Goal: Task Accomplishment & Management: Use online tool/utility

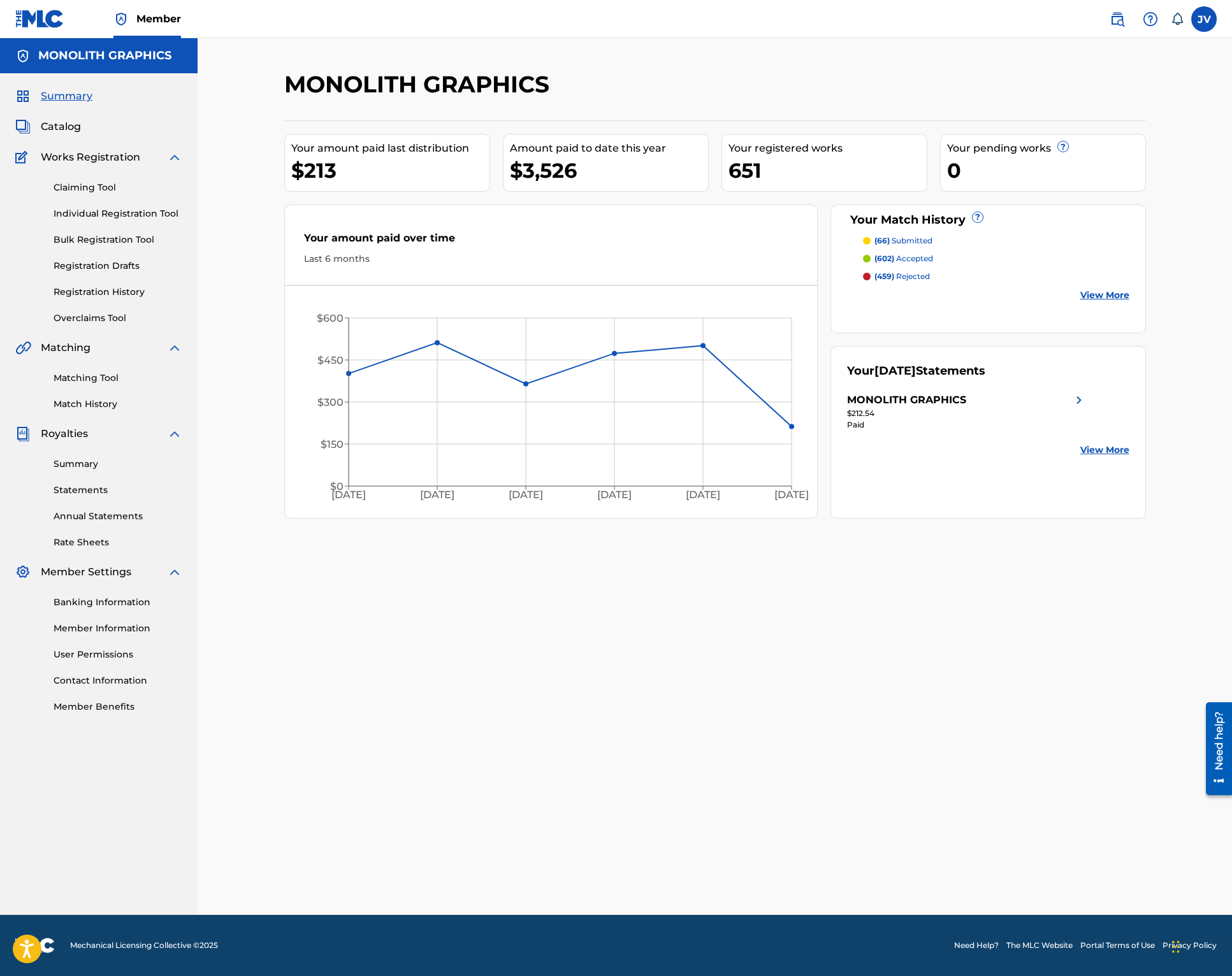
click at [53, 128] on span "Catalog" at bounding box center [61, 126] width 40 height 15
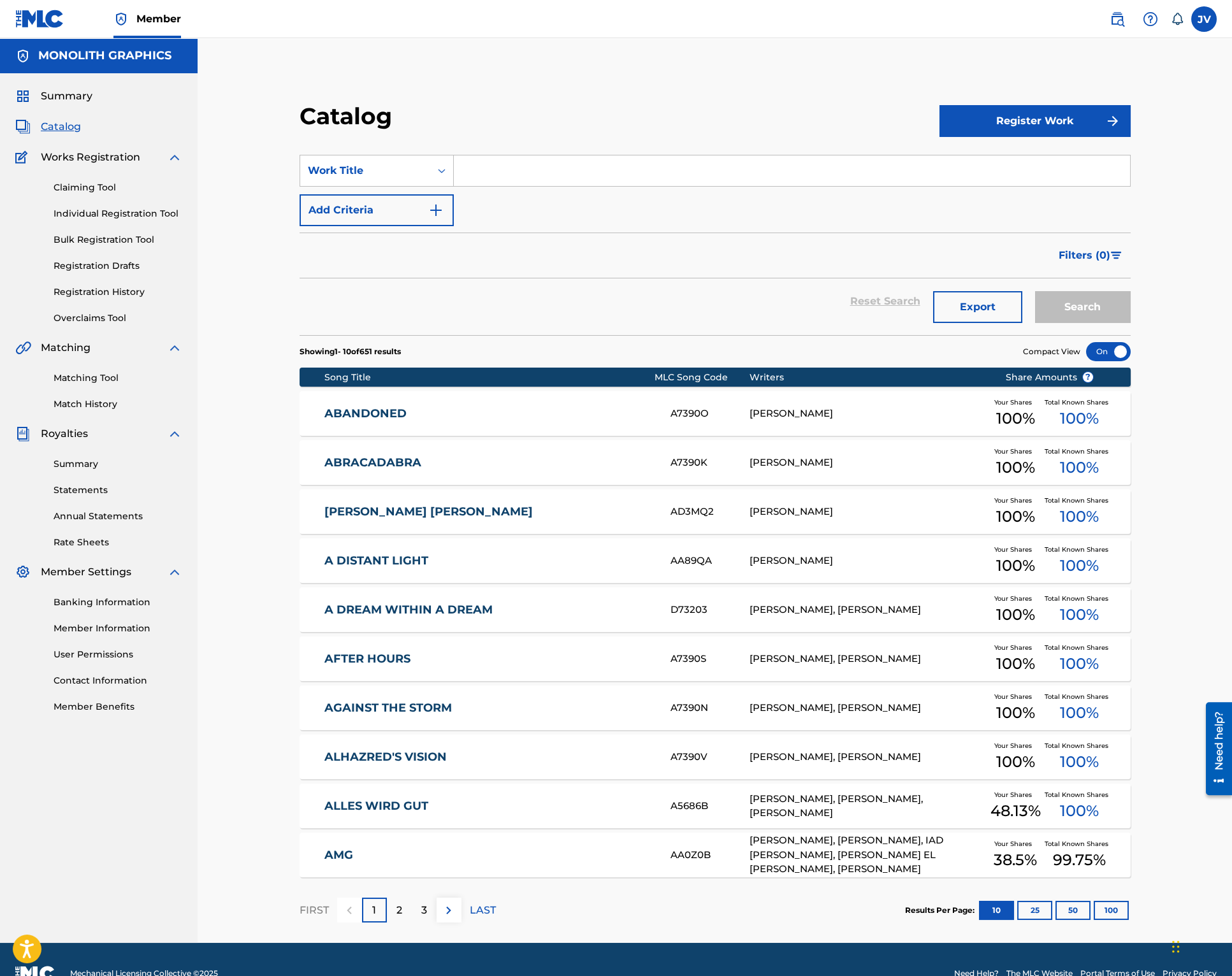
click at [608, 171] on input "Search Form" at bounding box center [792, 170] width 677 height 30
type input "after hours"
click at [1104, 308] on button "Search" at bounding box center [1083, 307] width 95 height 32
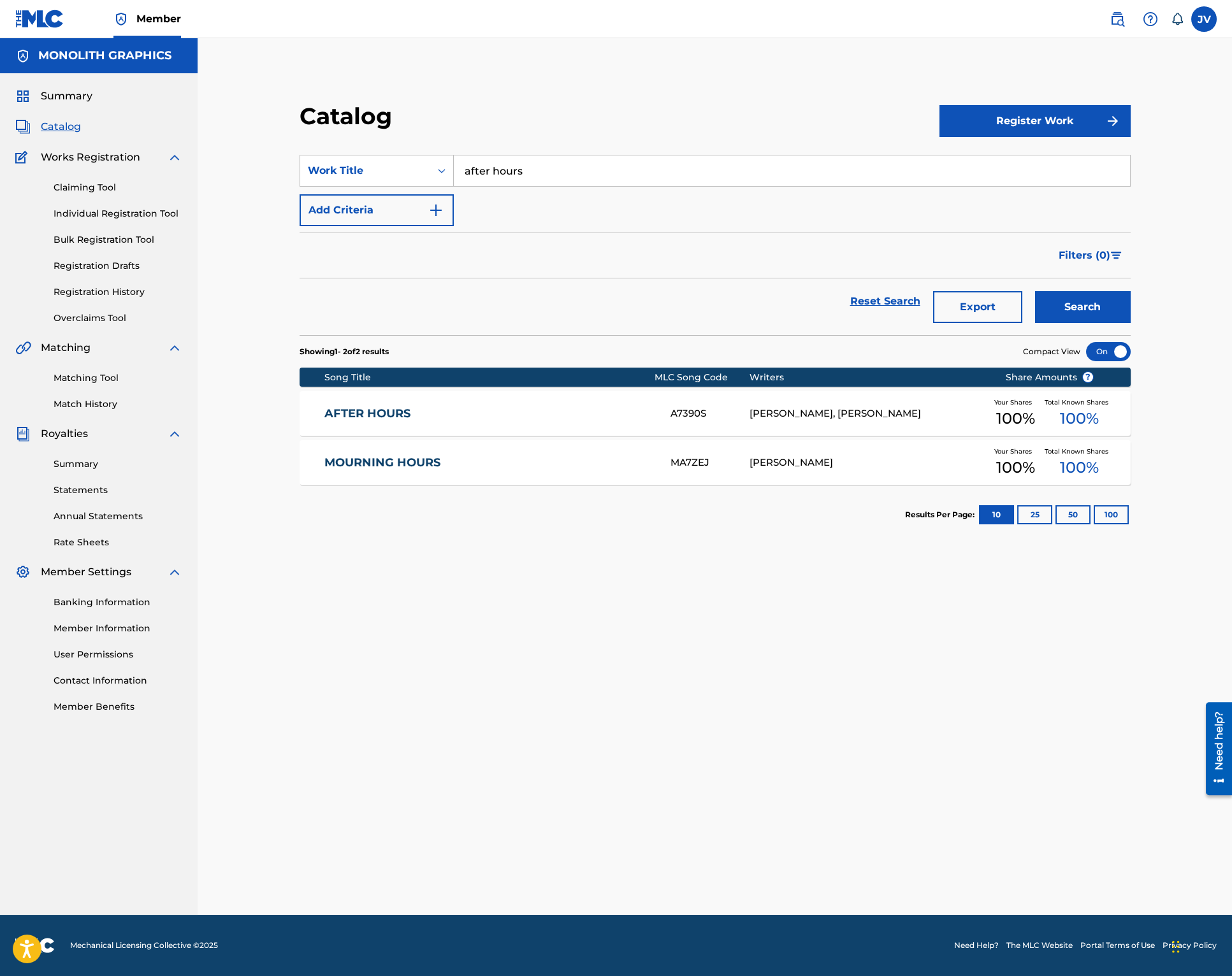
click at [339, 417] on link "AFTER HOURS" at bounding box center [488, 414] width 329 height 14
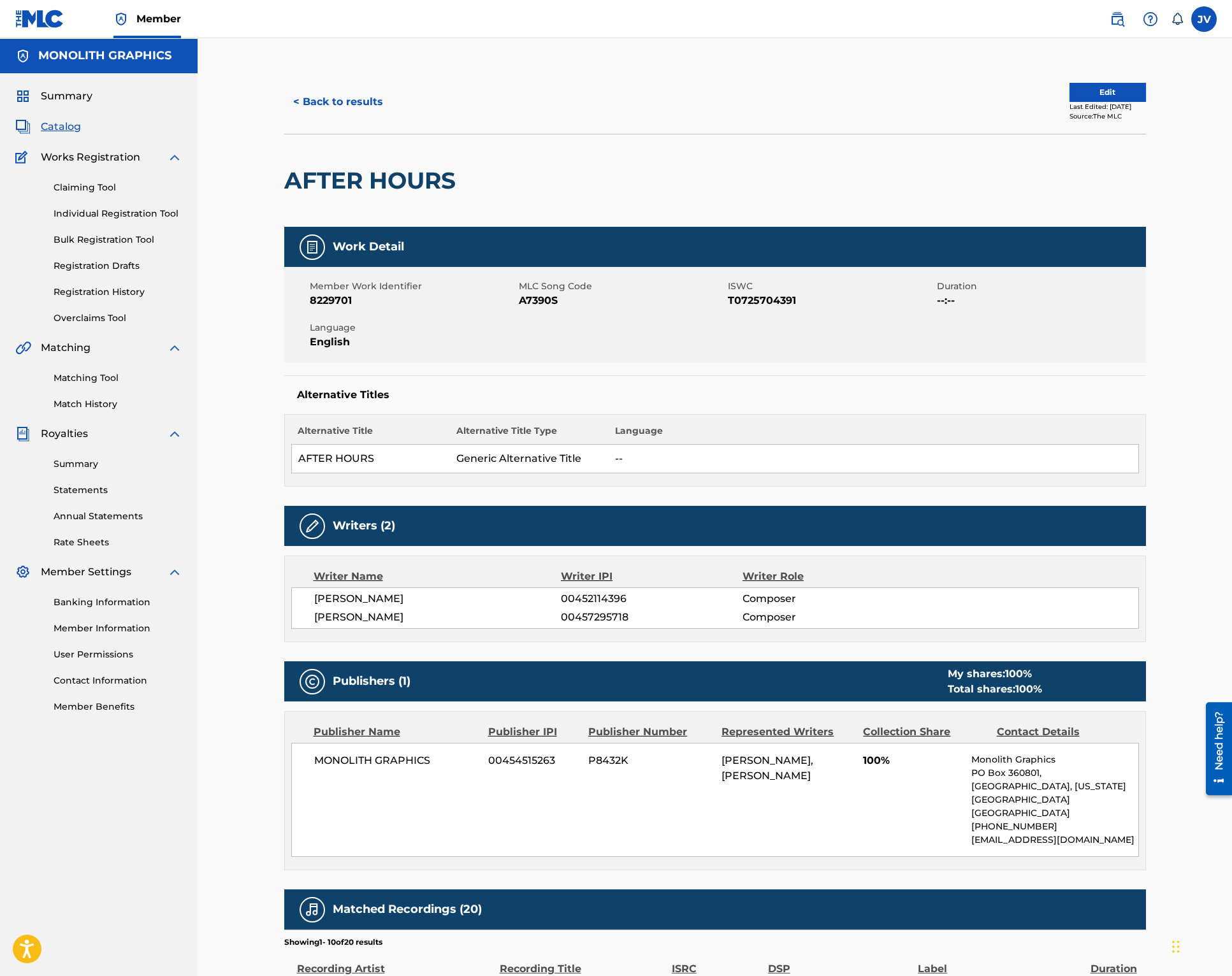
scroll to position [469, 0]
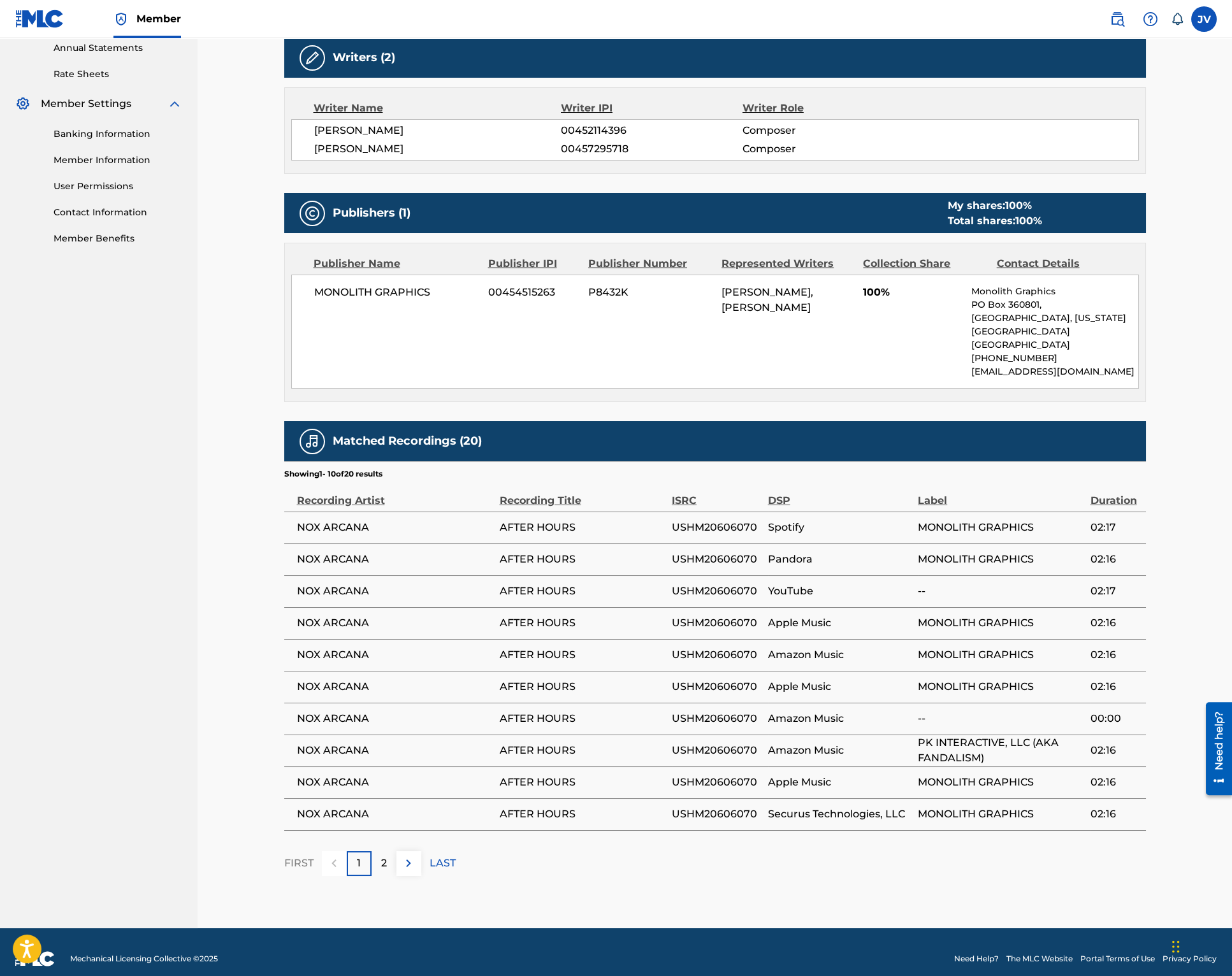
click at [416, 856] on img at bounding box center [408, 863] width 15 height 15
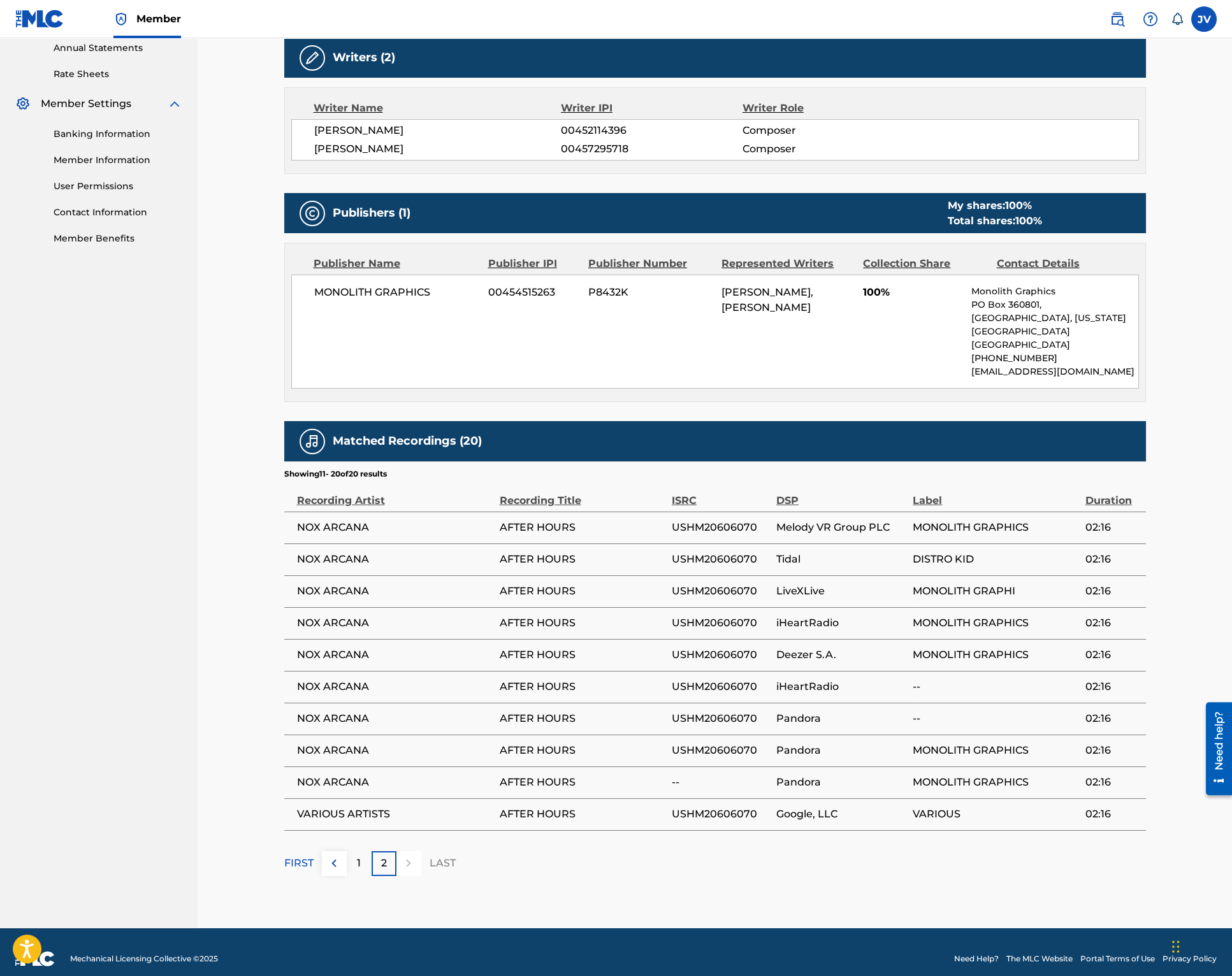
scroll to position [0, 0]
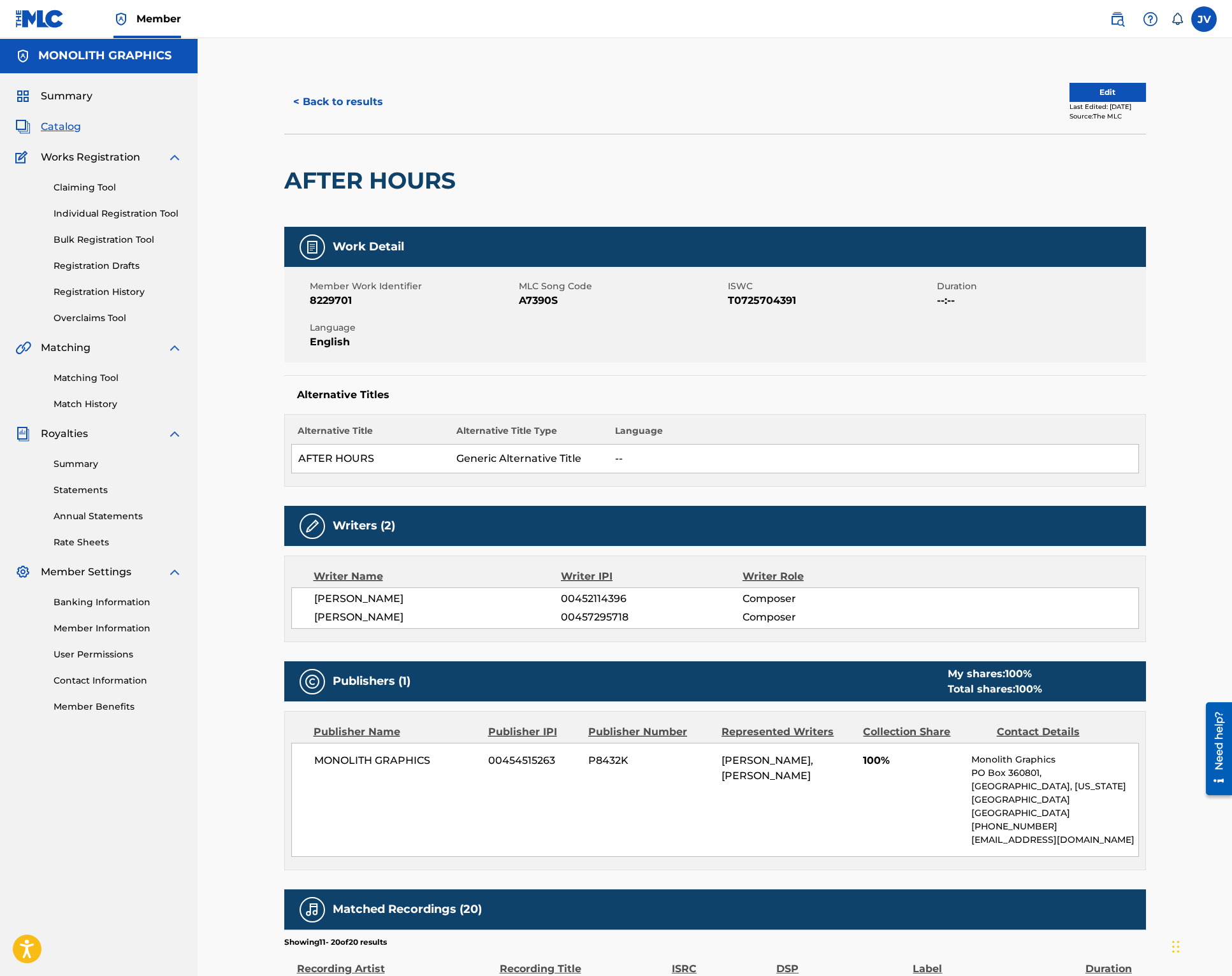
click at [95, 401] on link "Match History" at bounding box center [118, 404] width 129 height 14
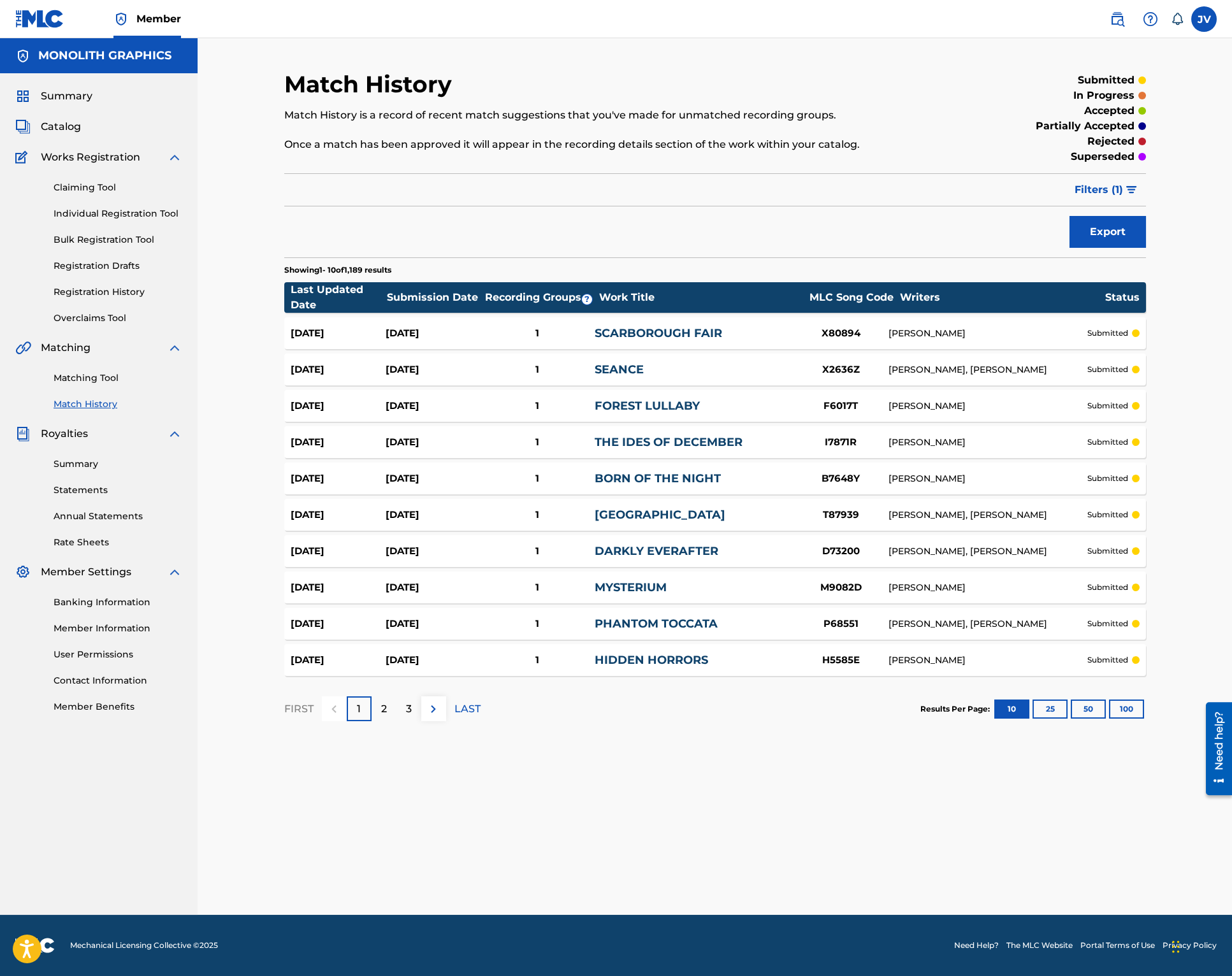
click at [106, 383] on link "Matching Tool" at bounding box center [118, 378] width 129 height 14
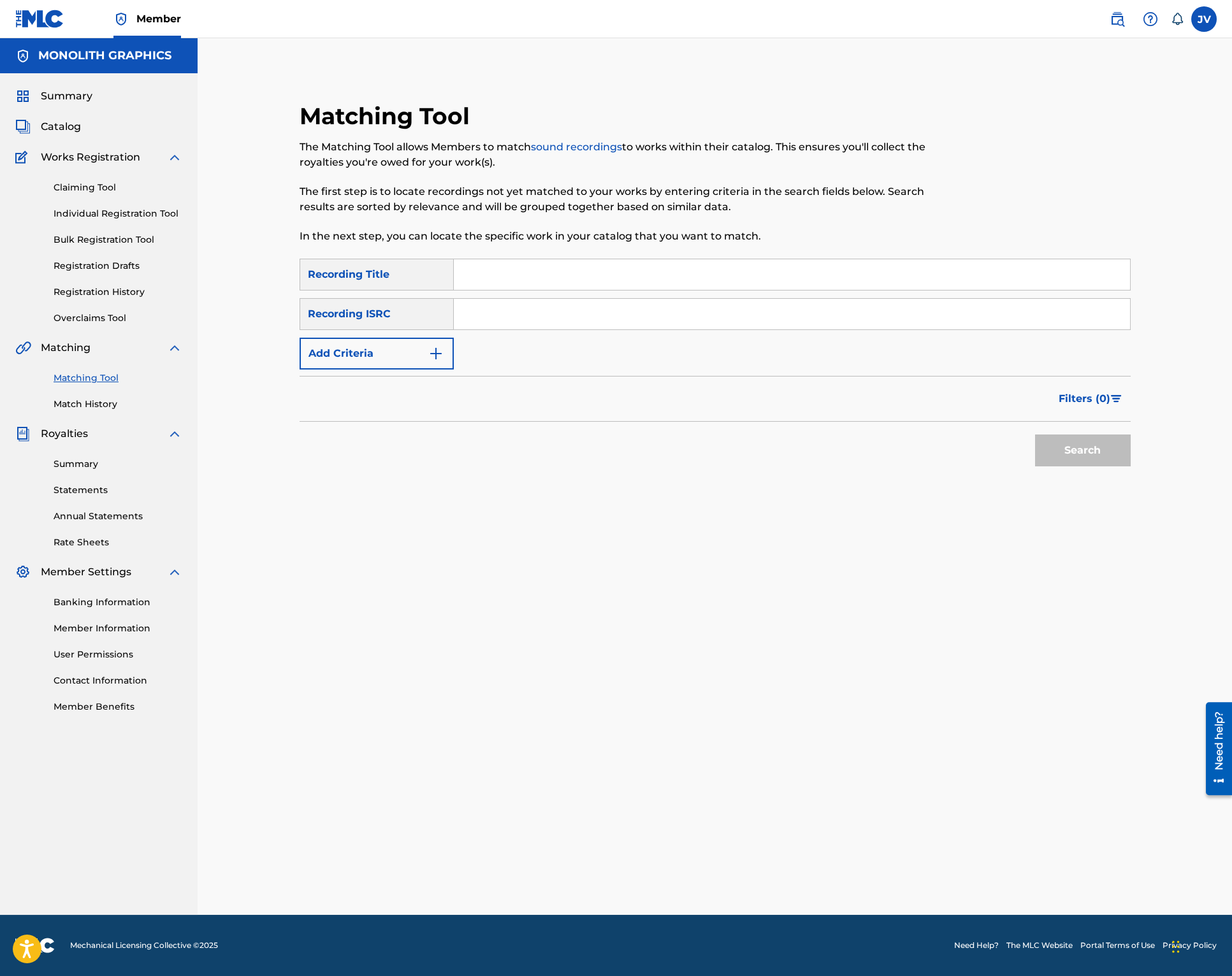
click at [519, 283] on input "Search Form" at bounding box center [792, 274] width 677 height 30
type input "after hours"
click at [1068, 462] on button "Search" at bounding box center [1083, 450] width 95 height 32
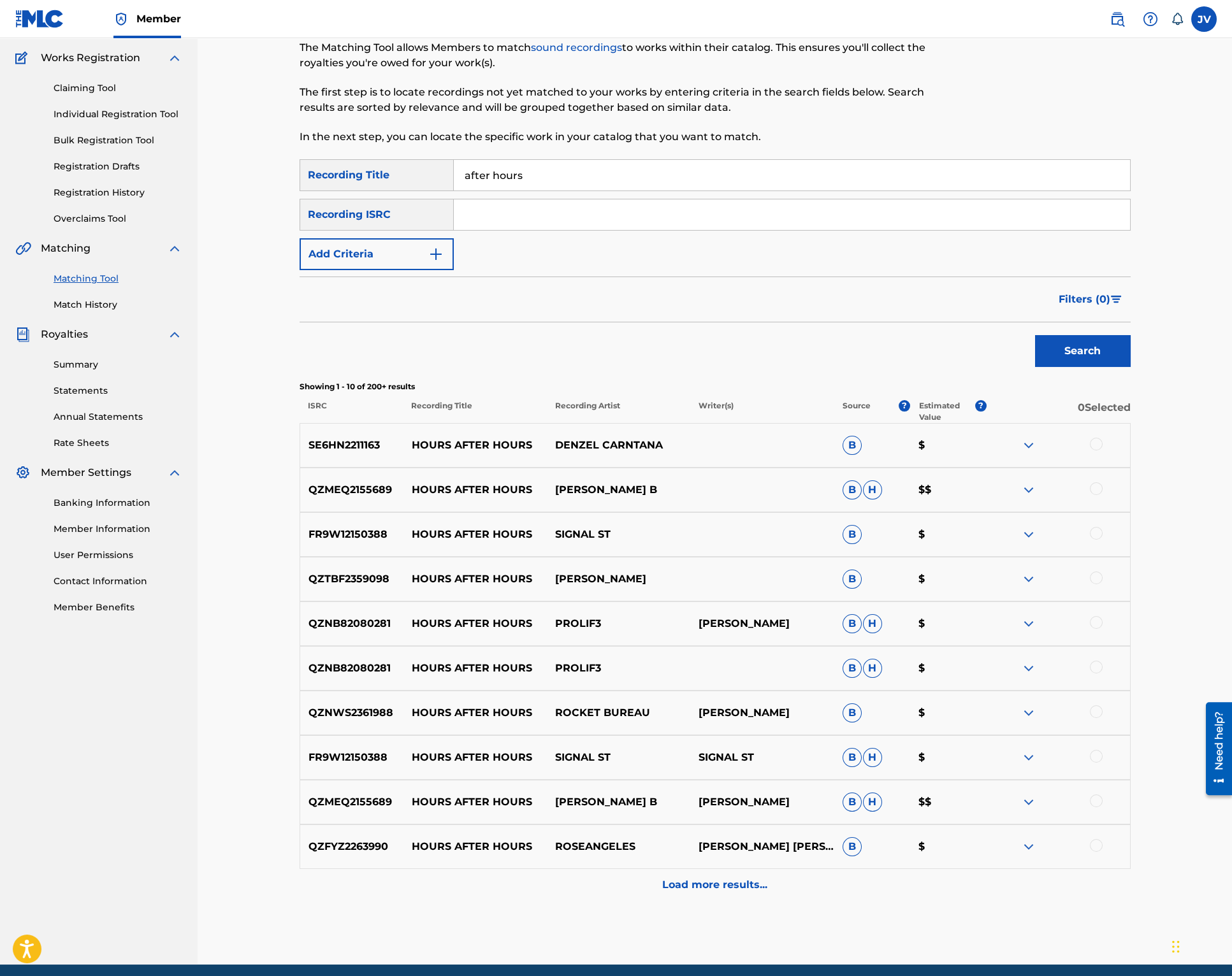
scroll to position [149, 0]
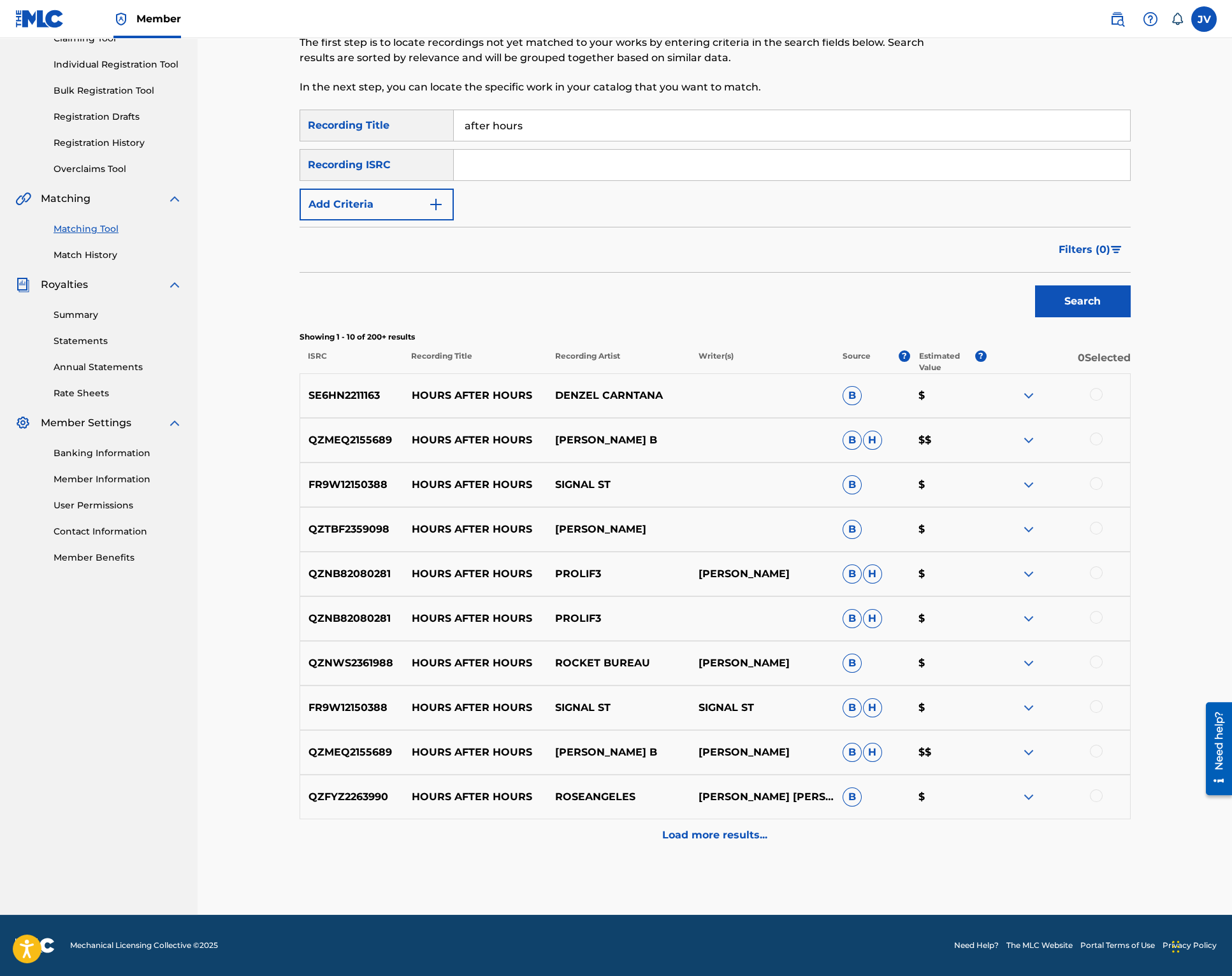
click at [671, 837] on p "Load more results..." at bounding box center [715, 835] width 105 height 15
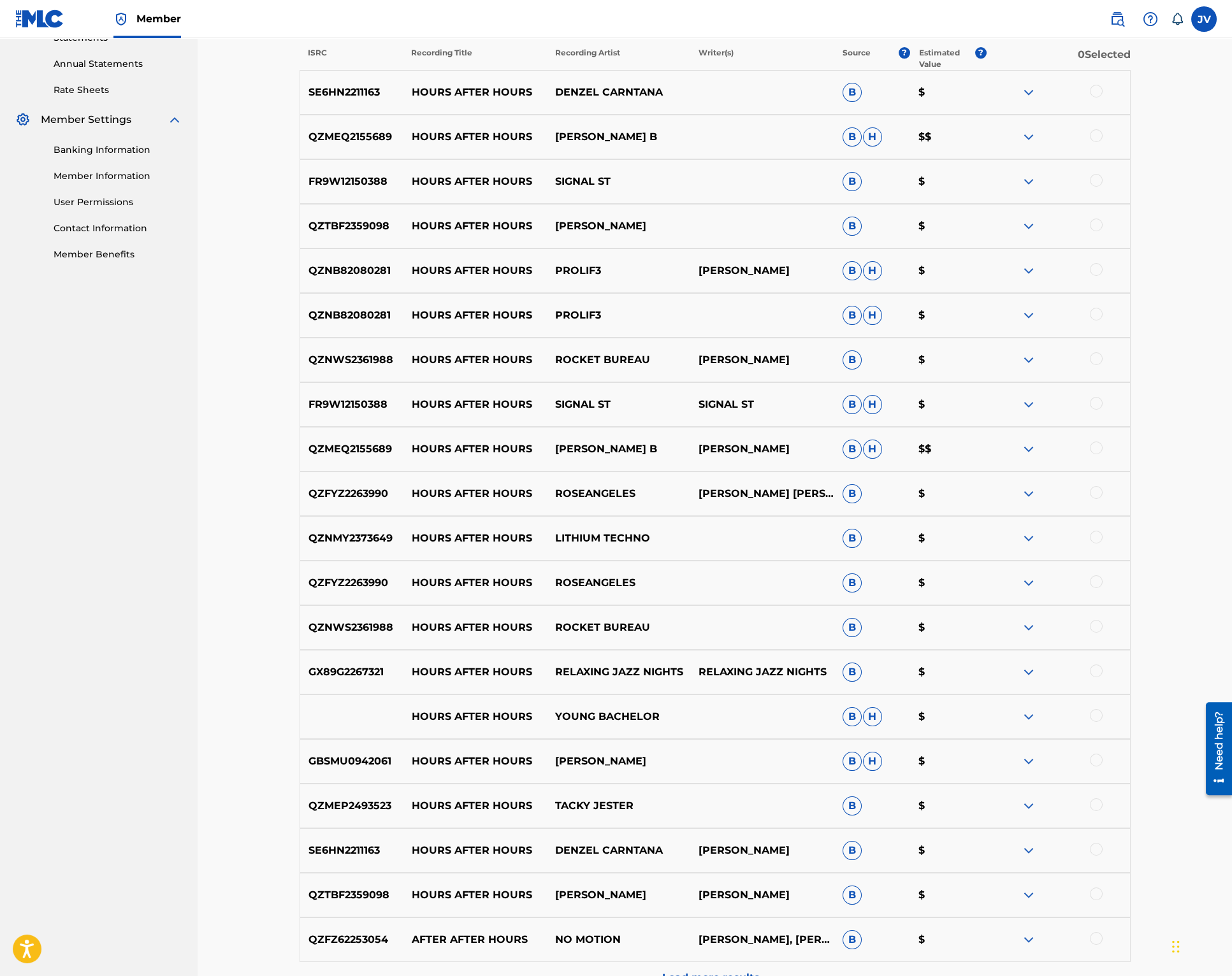
scroll to position [595, 0]
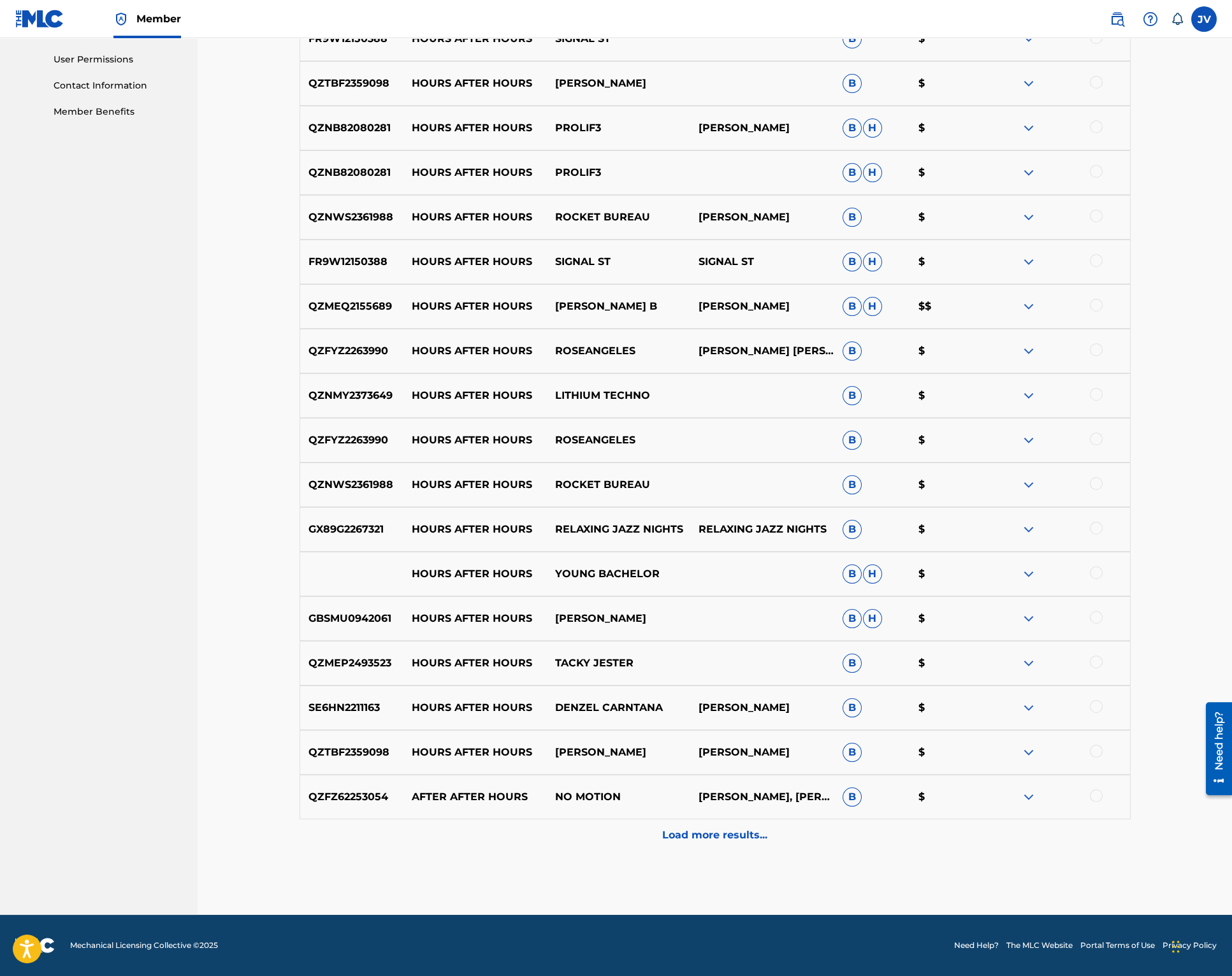
click at [705, 835] on p "Load more results..." at bounding box center [715, 835] width 105 height 15
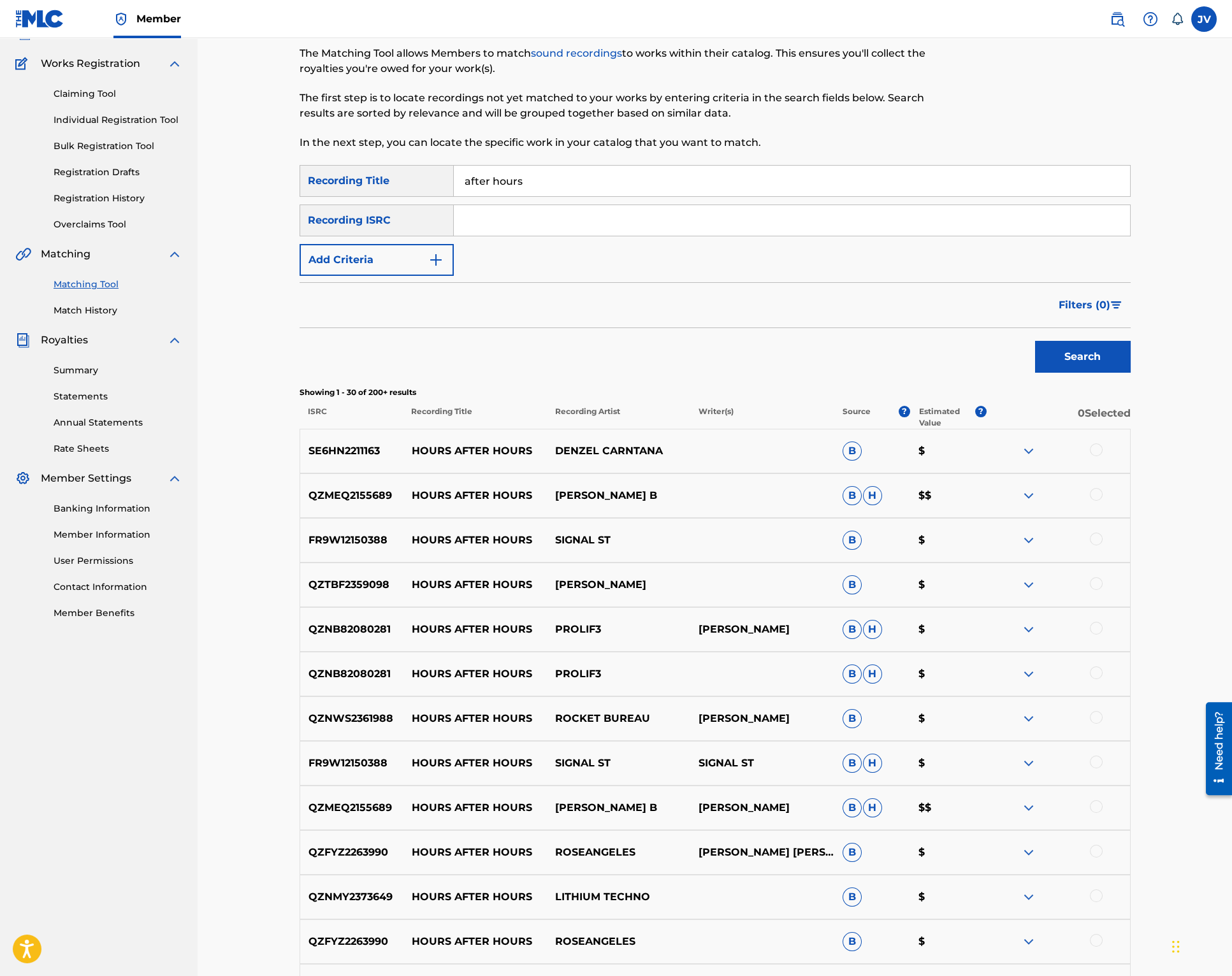
scroll to position [70, 0]
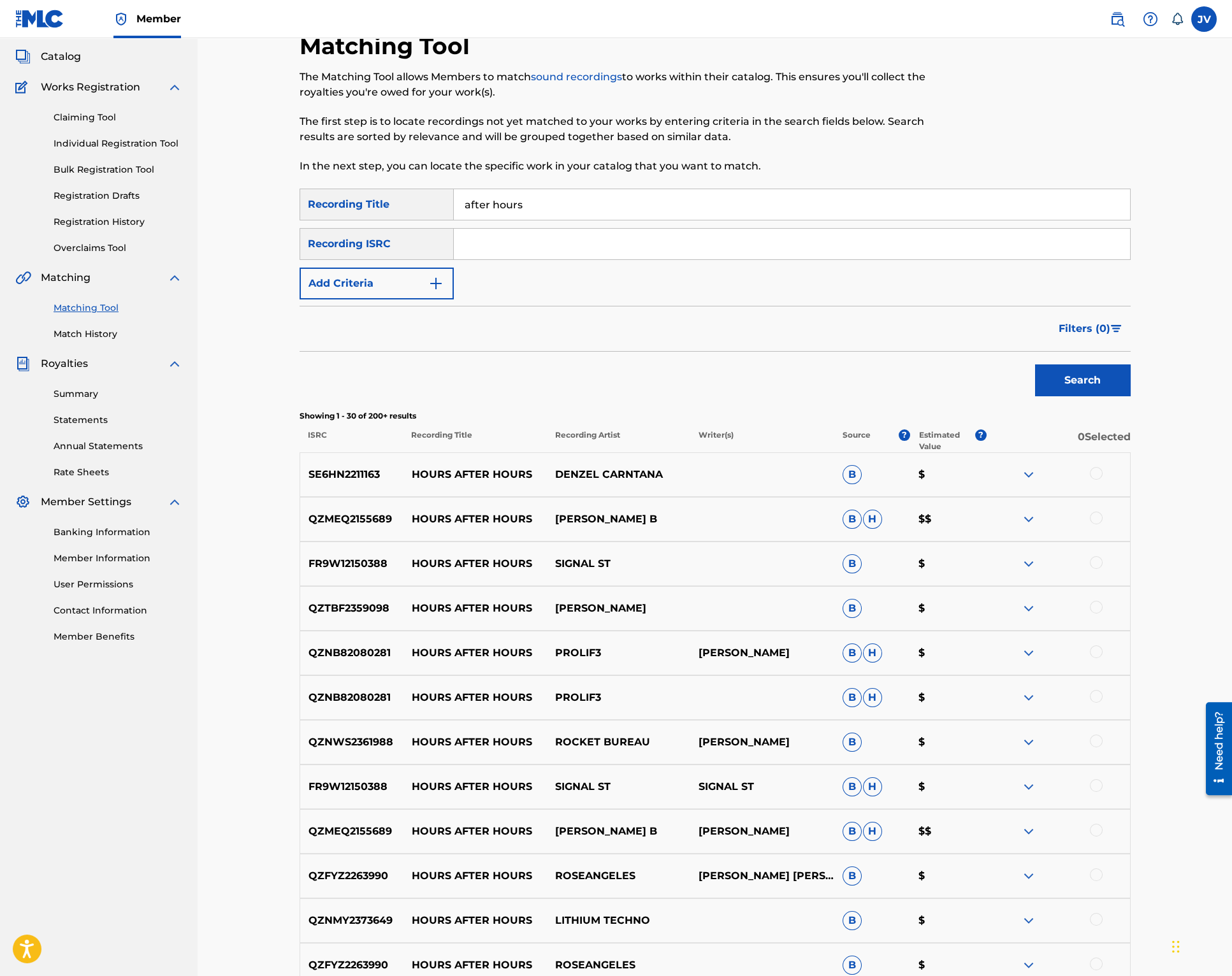
click at [390, 276] on button "Add Criteria" at bounding box center [377, 284] width 155 height 32
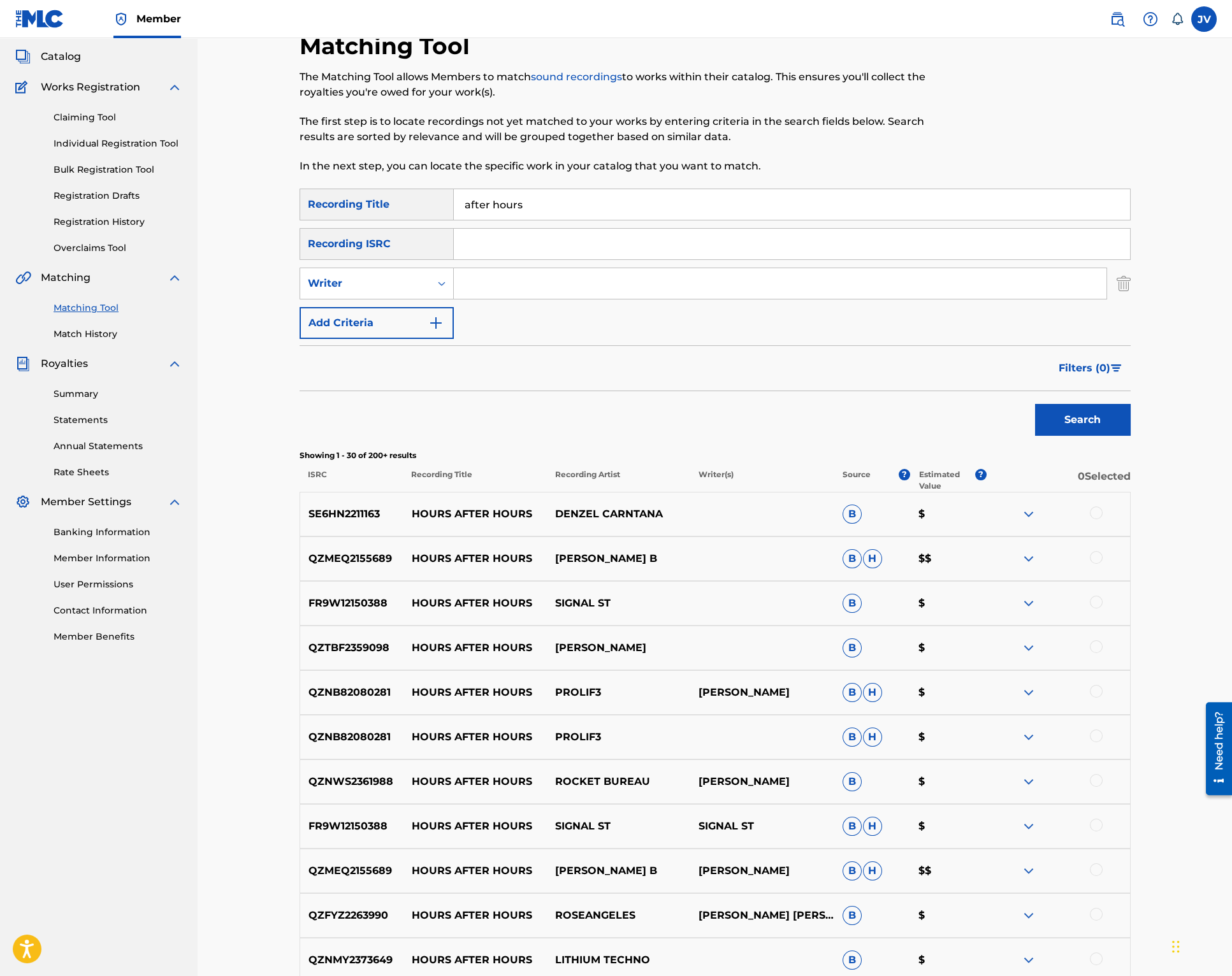
click at [519, 280] on input "Search Form" at bounding box center [781, 284] width 653 height 30
type input "v"
type input "[PERSON_NAME]"
click at [1046, 417] on button "Search" at bounding box center [1083, 420] width 95 height 32
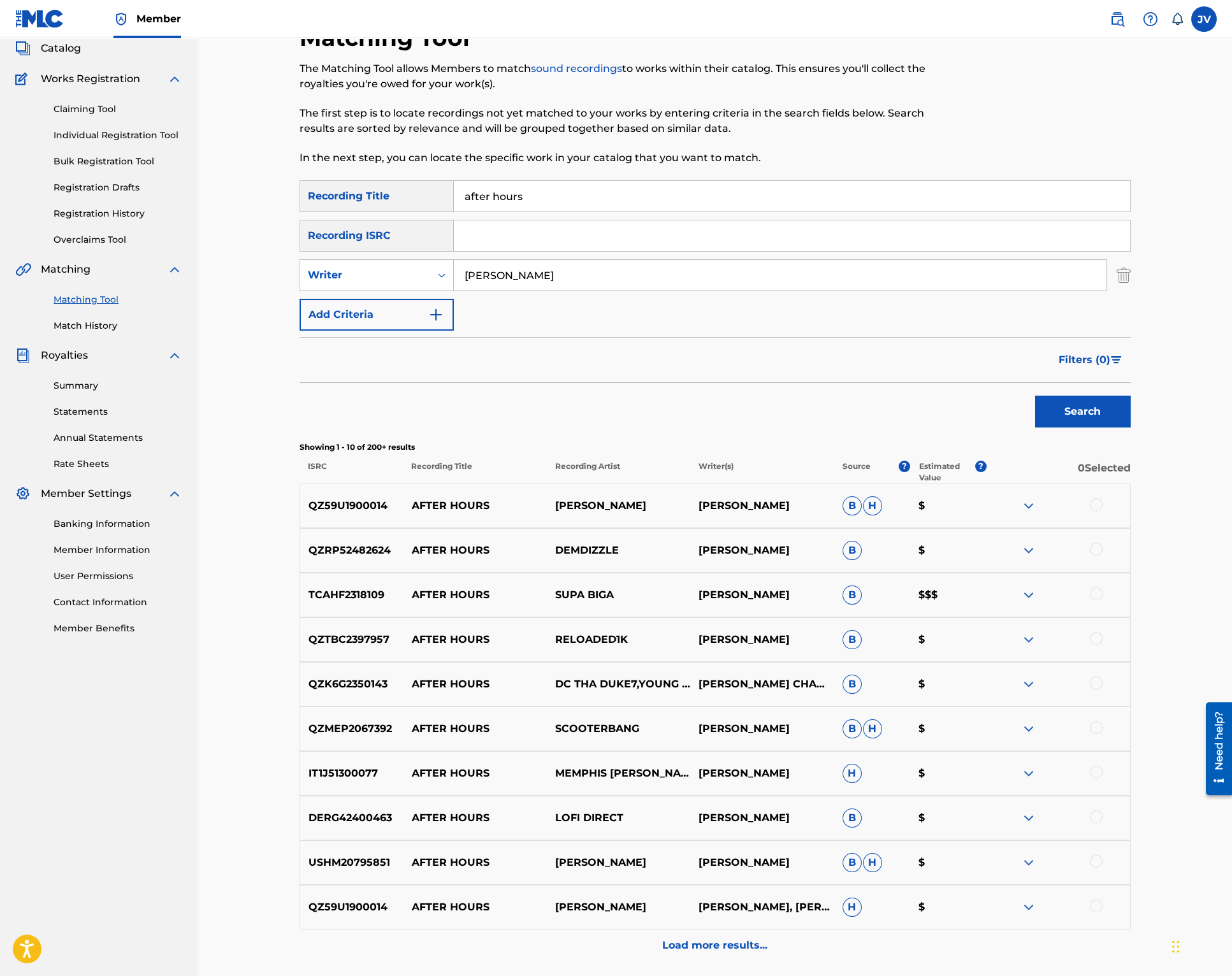
scroll to position [0, 0]
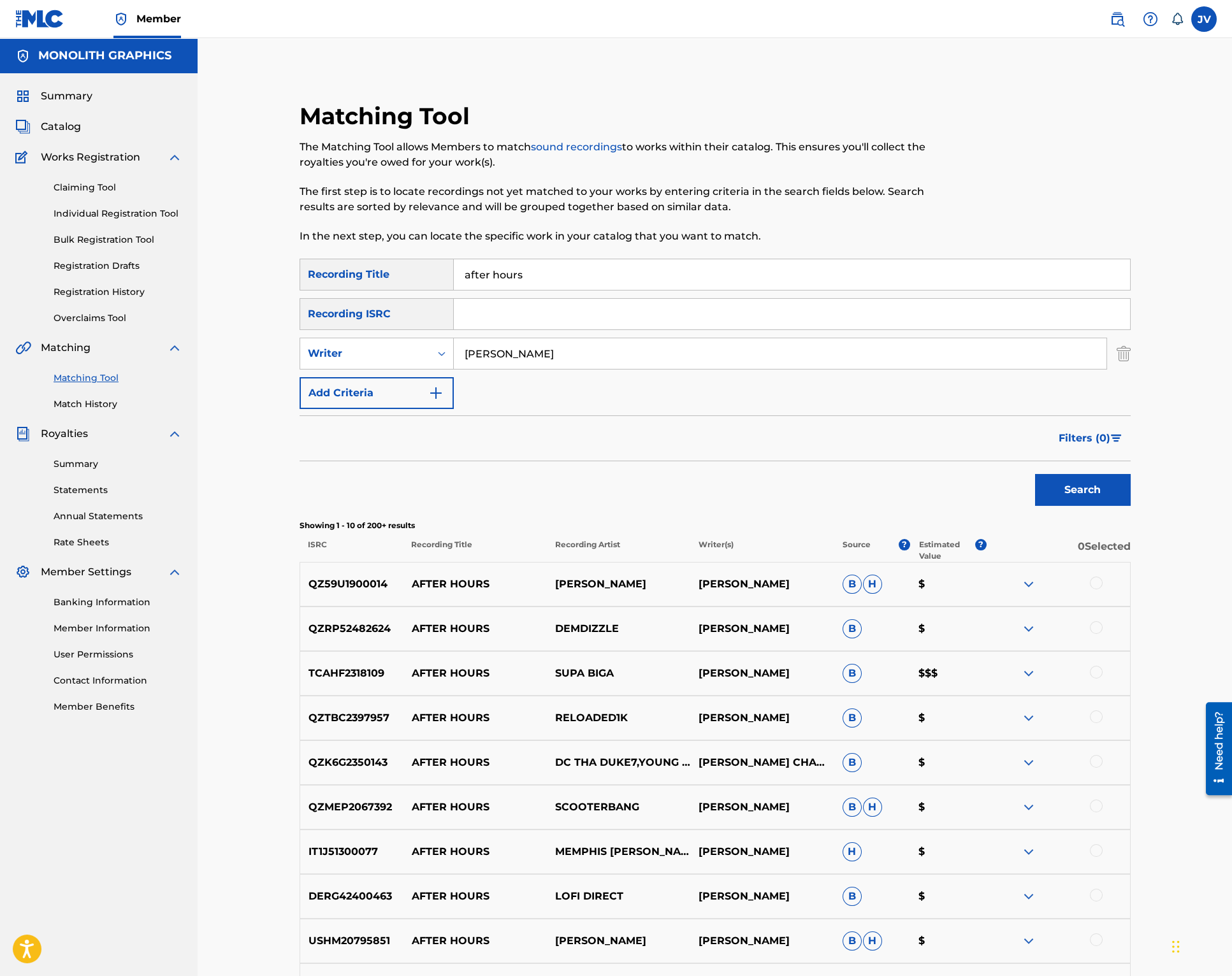
click at [563, 361] on input "[PERSON_NAME]" at bounding box center [781, 354] width 653 height 30
click at [396, 360] on div "Writer" at bounding box center [365, 353] width 115 height 15
click at [400, 377] on div "Recording Artist" at bounding box center [377, 385] width 153 height 32
click at [505, 352] on input "Search Form" at bounding box center [781, 354] width 653 height 30
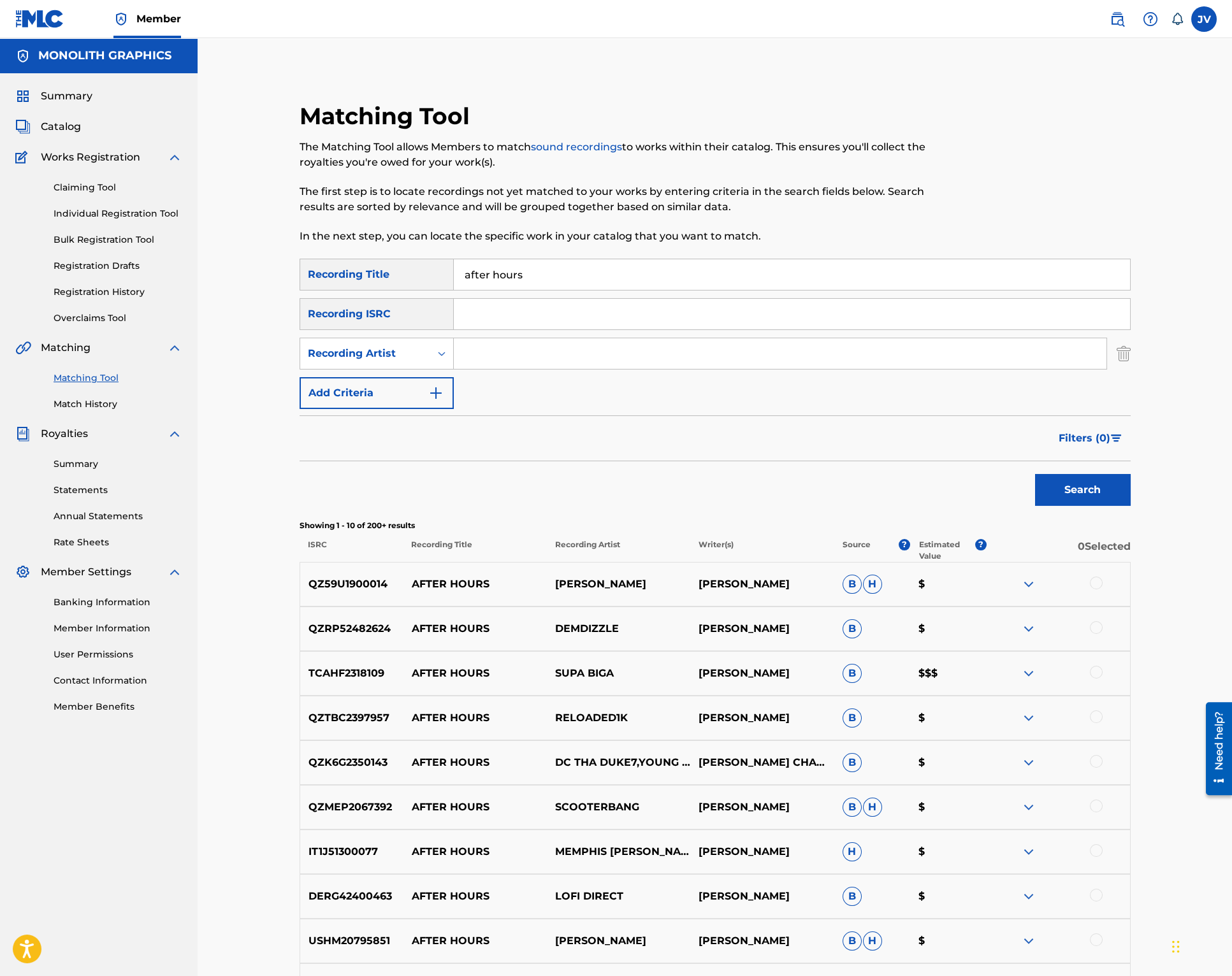
click at [505, 352] on input "Search Form" at bounding box center [781, 354] width 653 height 30
type input "NOX ARCANA"
click at [1088, 492] on button "Search" at bounding box center [1083, 490] width 95 height 32
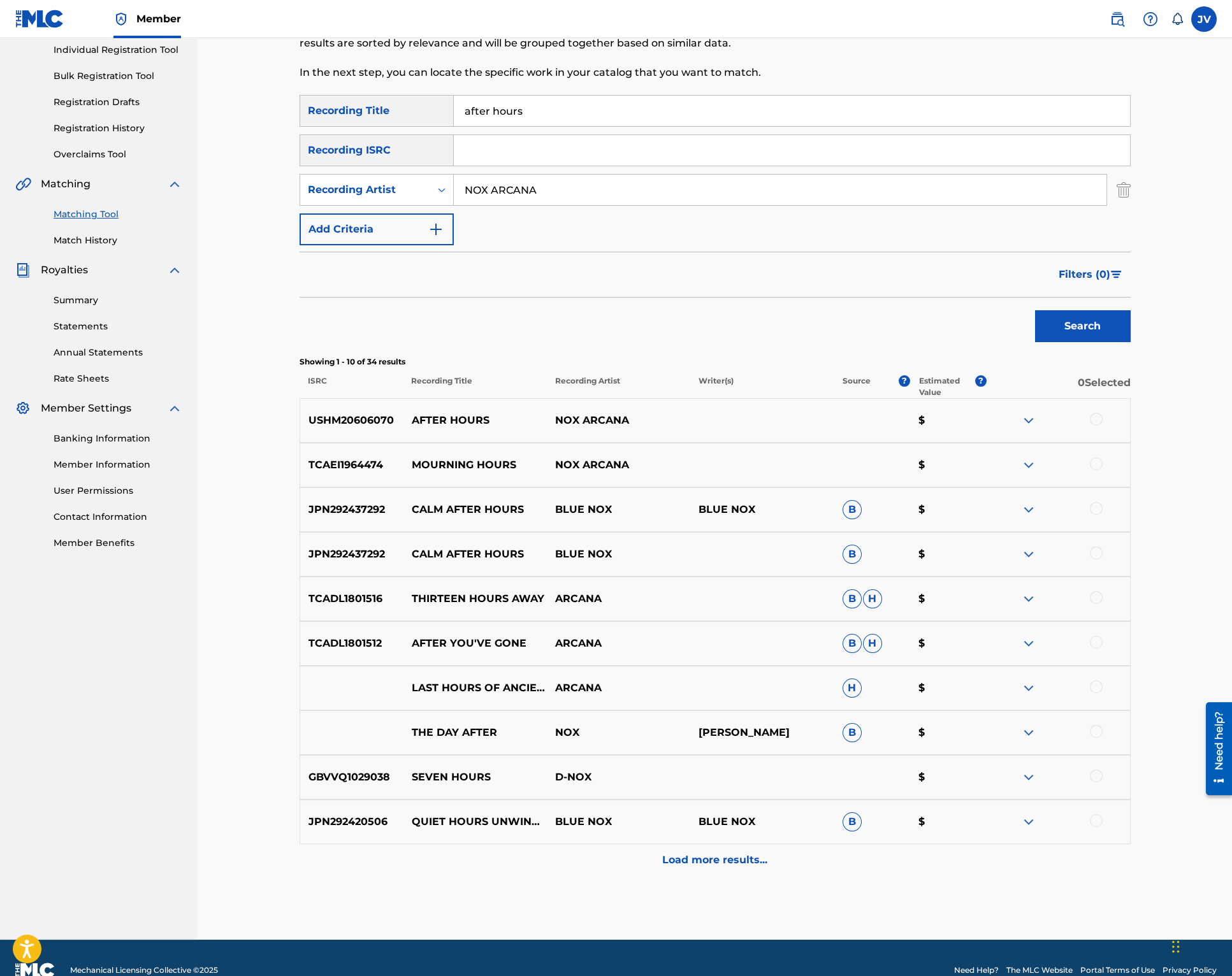
scroll to position [173, 0]
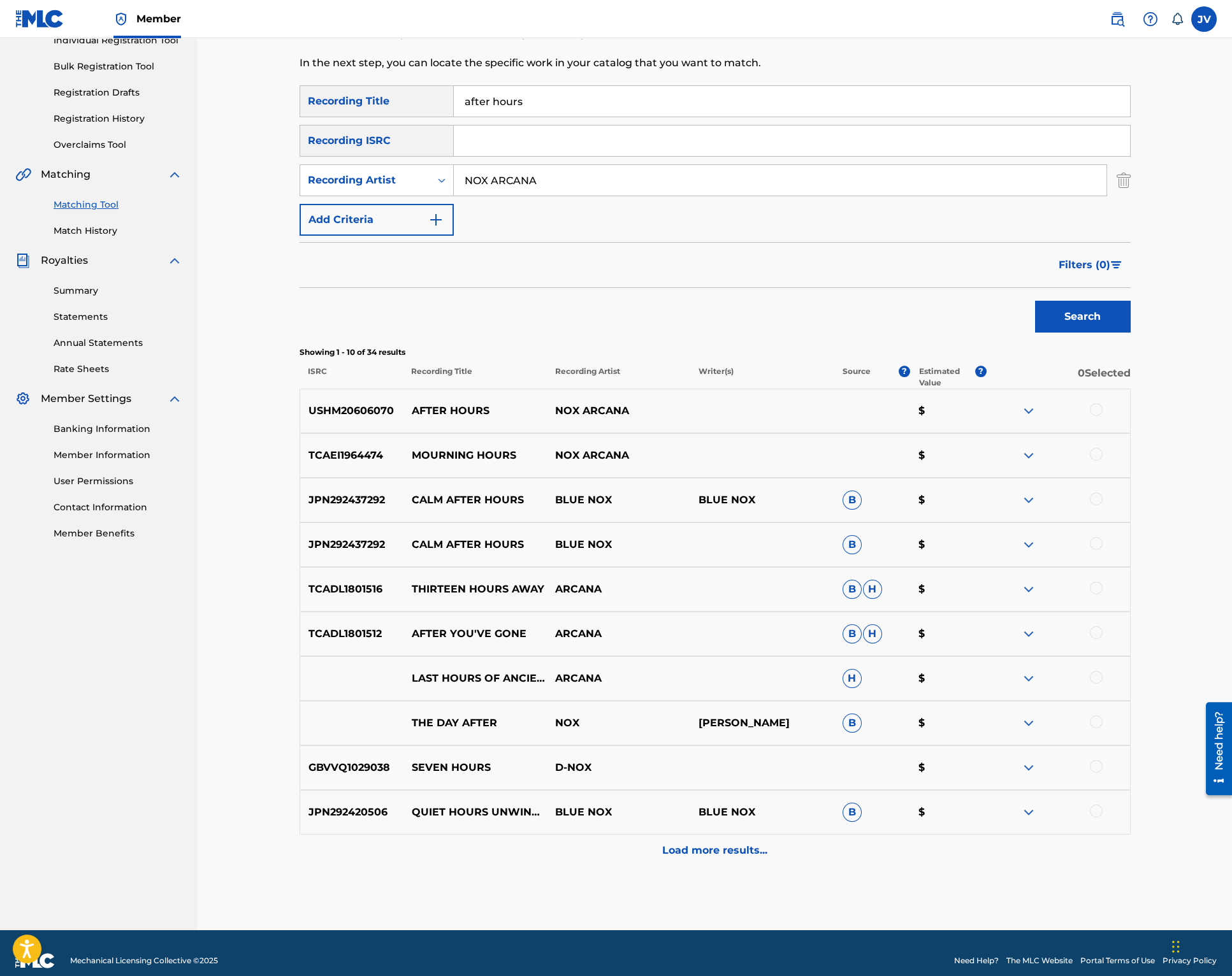
click at [1031, 411] on img at bounding box center [1028, 411] width 15 height 15
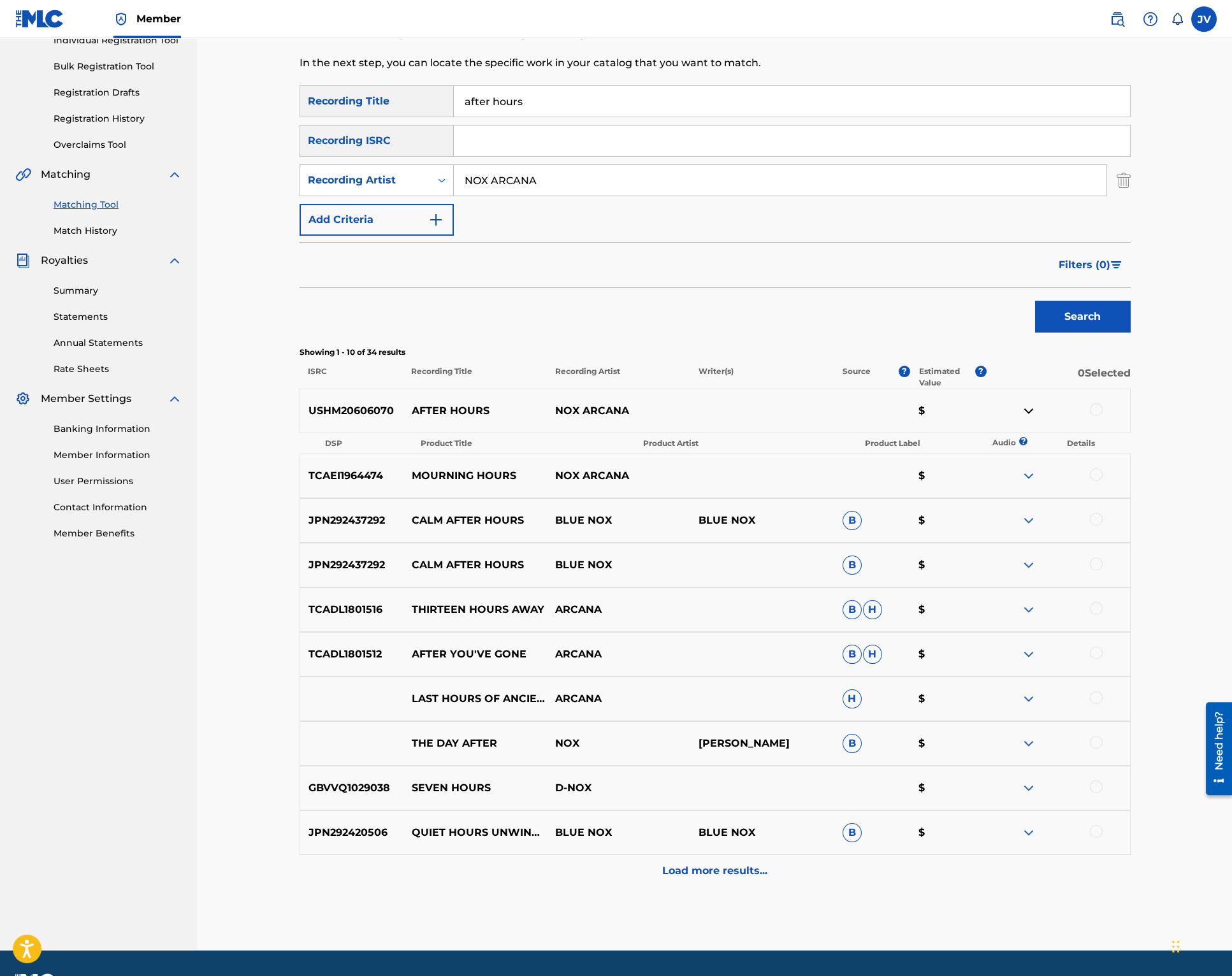
click at [1031, 411] on img at bounding box center [1028, 411] width 15 height 15
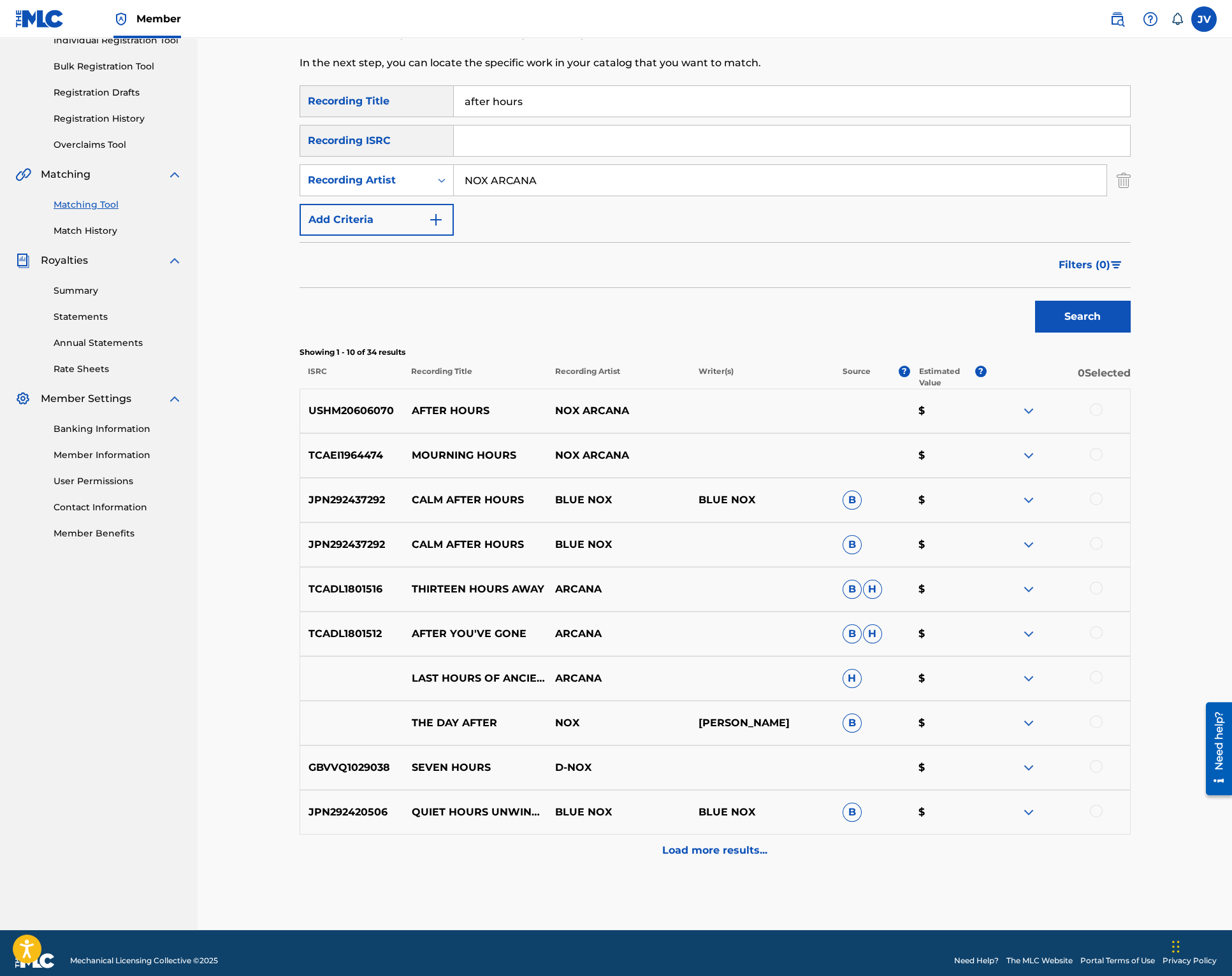
click at [1102, 410] on div at bounding box center [1096, 410] width 13 height 13
click at [911, 860] on button "Match 1 Group" at bounding box center [895, 872] width 141 height 32
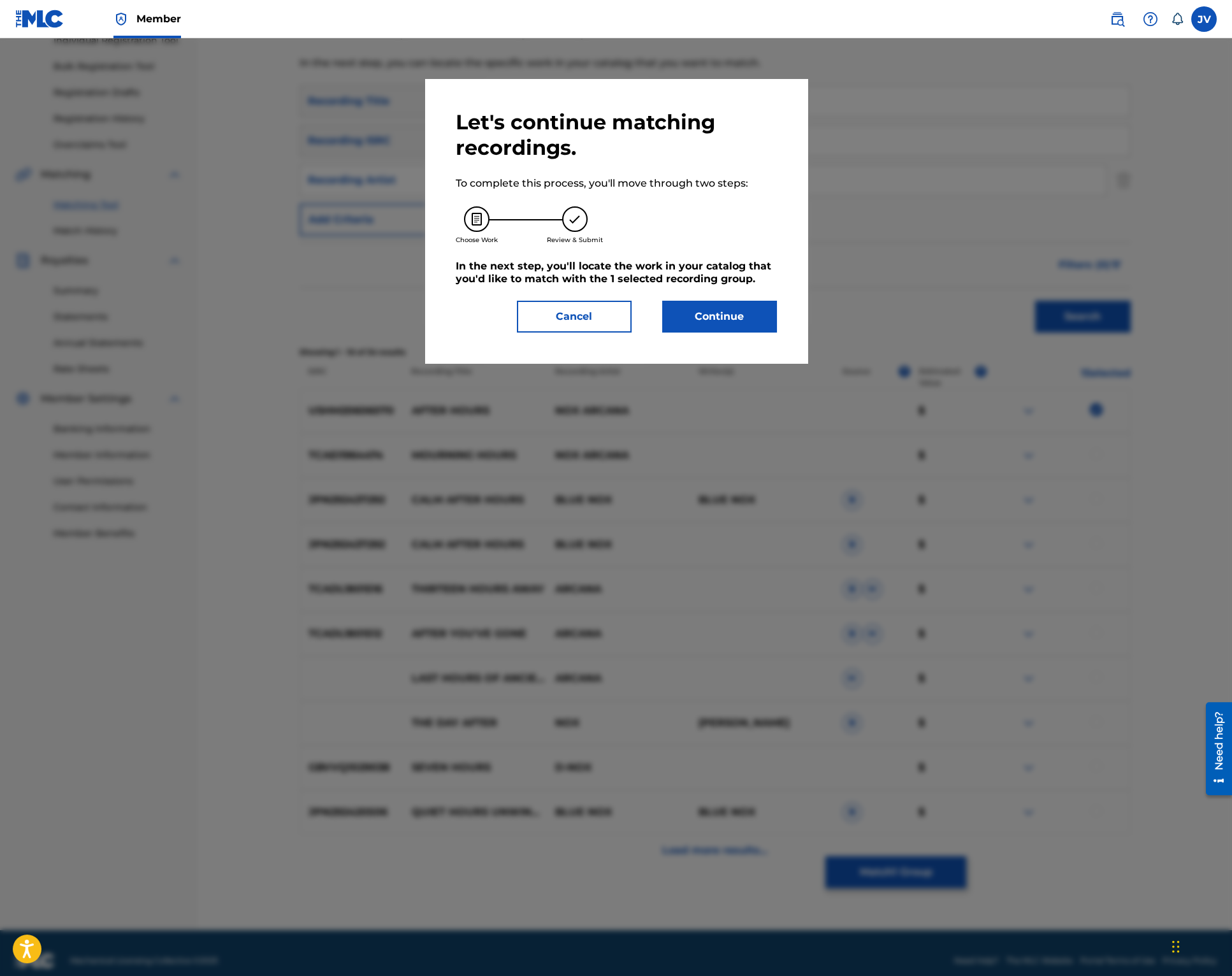
click at [736, 313] on button "Continue" at bounding box center [719, 317] width 115 height 32
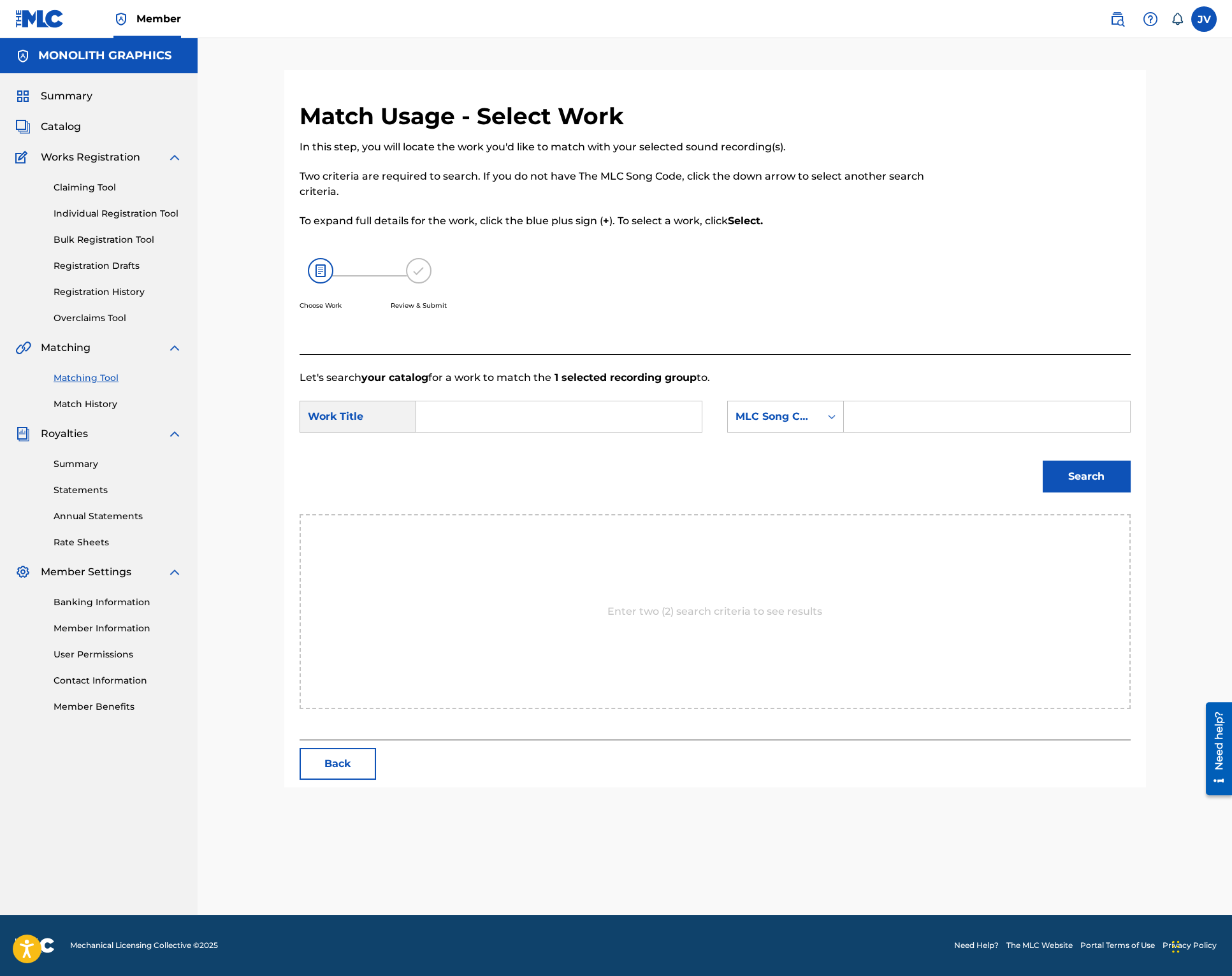
scroll to position [0, 0]
click at [444, 416] on input "Search Form" at bounding box center [558, 417] width 264 height 30
type input "after hours"
click at [773, 412] on div "MLC Song Code" at bounding box center [774, 417] width 77 height 15
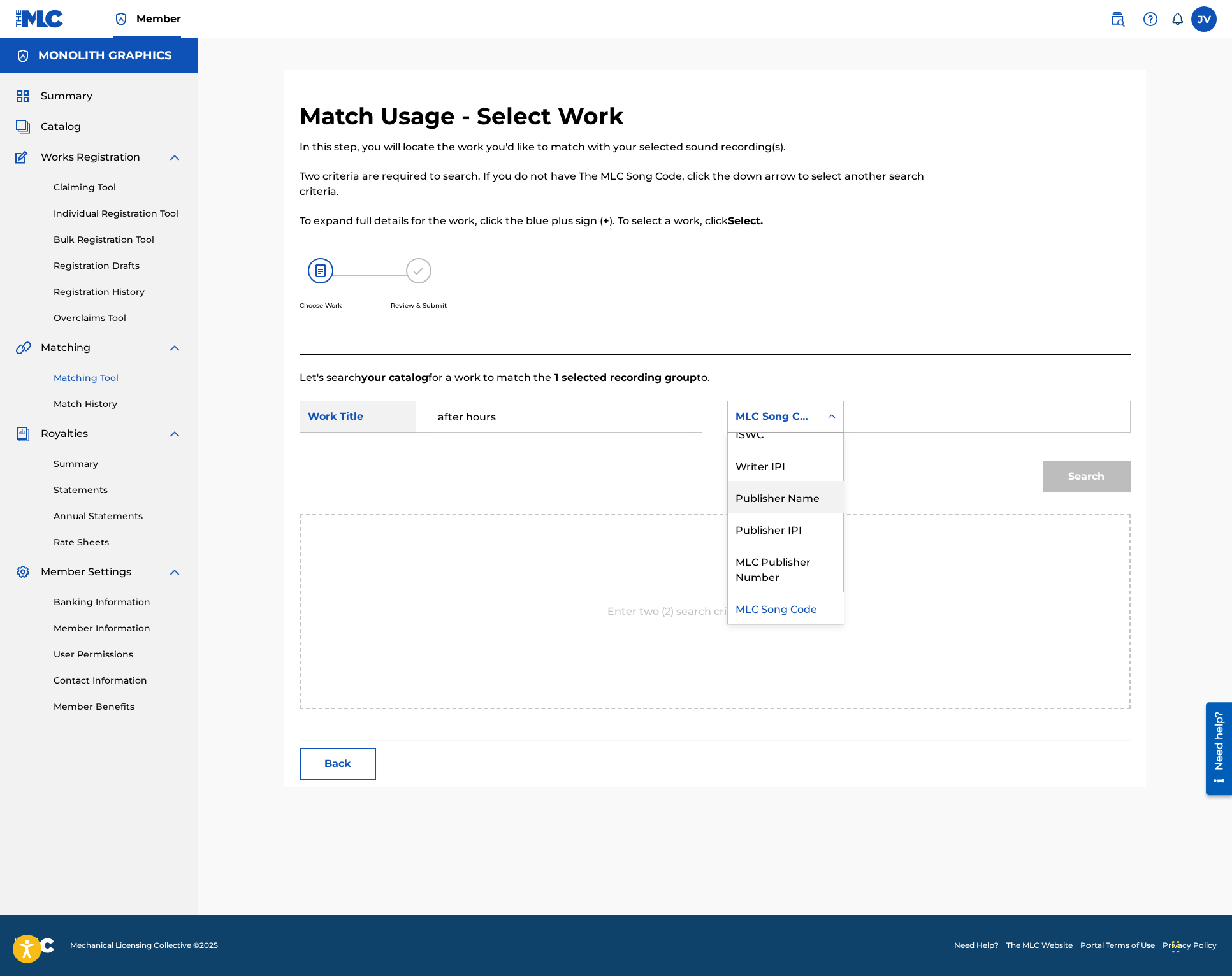
click at [785, 492] on div "Publisher Name" at bounding box center [786, 497] width 116 height 32
click at [869, 417] on input "Search Form" at bounding box center [986, 417] width 264 height 30
type input "MONOLITH GRAPHICS"
click at [1086, 481] on button "Search" at bounding box center [1087, 476] width 88 height 32
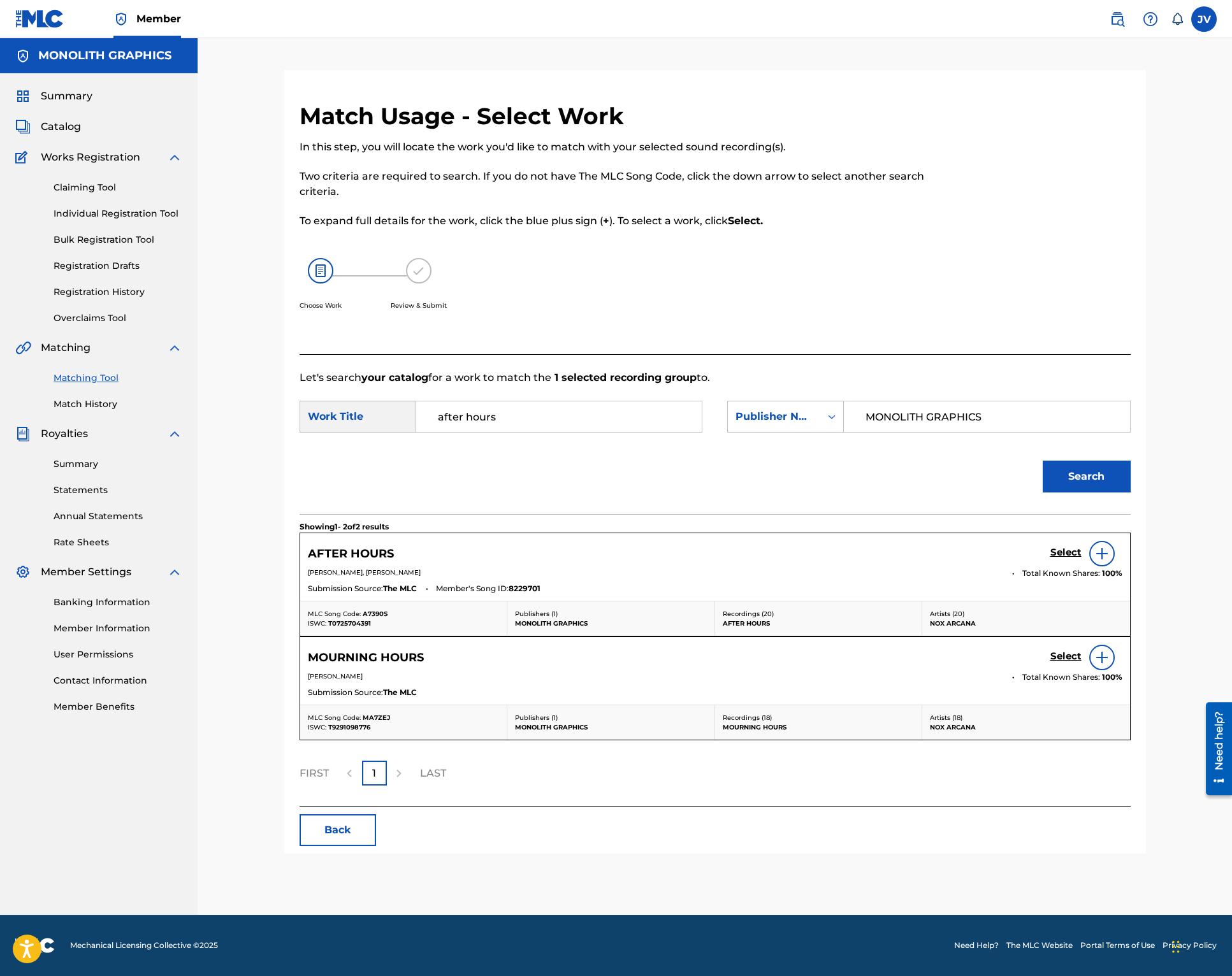
click at [1063, 554] on h5 "Select" at bounding box center [1066, 552] width 31 height 12
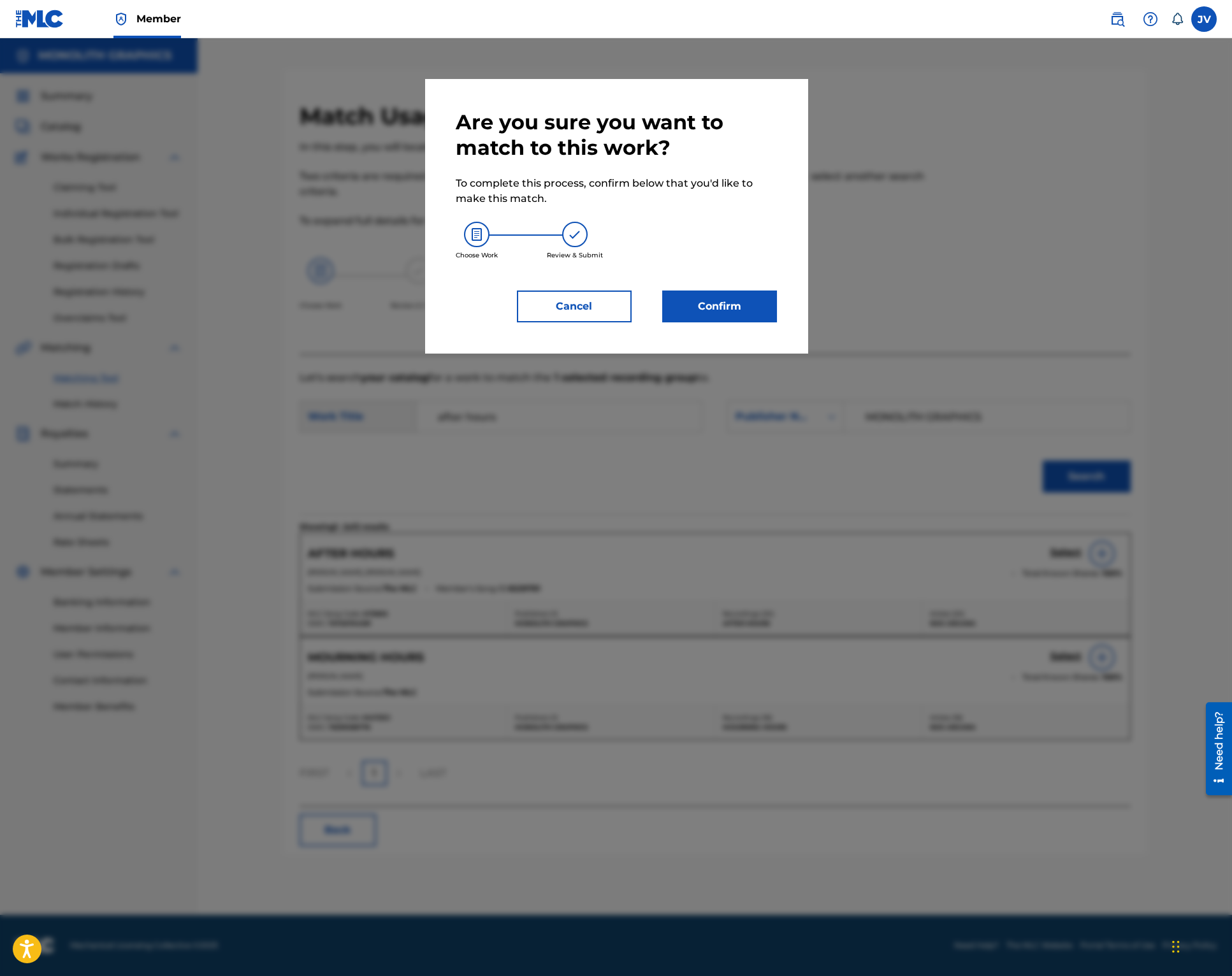
click at [720, 305] on button "Confirm" at bounding box center [719, 307] width 115 height 32
